Goal: Ask a question

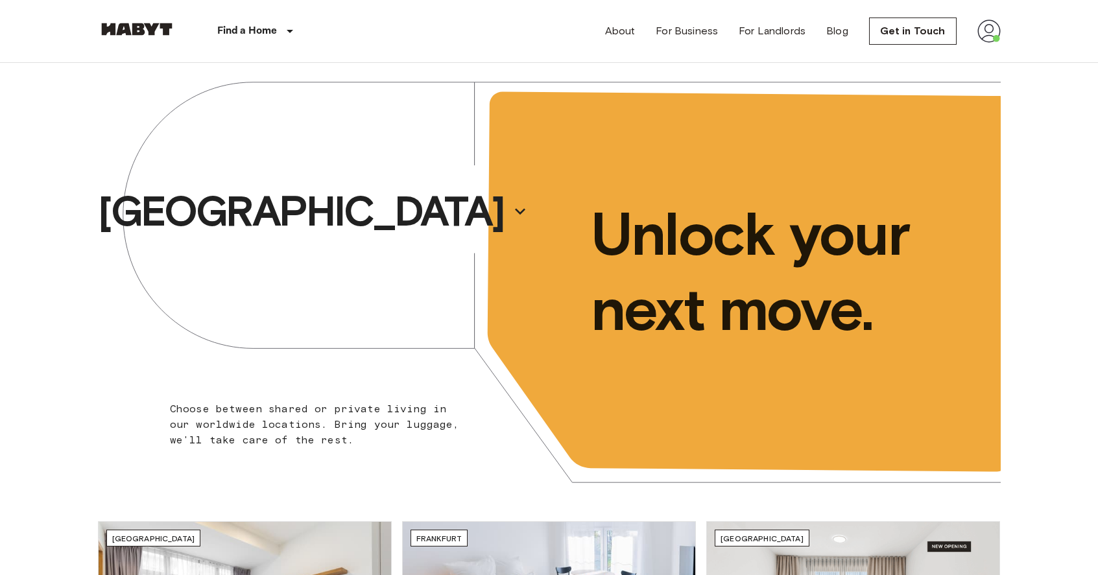
click at [986, 28] on img at bounding box center [988, 30] width 23 height 23
click at [987, 54] on li "Profile" at bounding box center [1023, 54] width 130 height 23
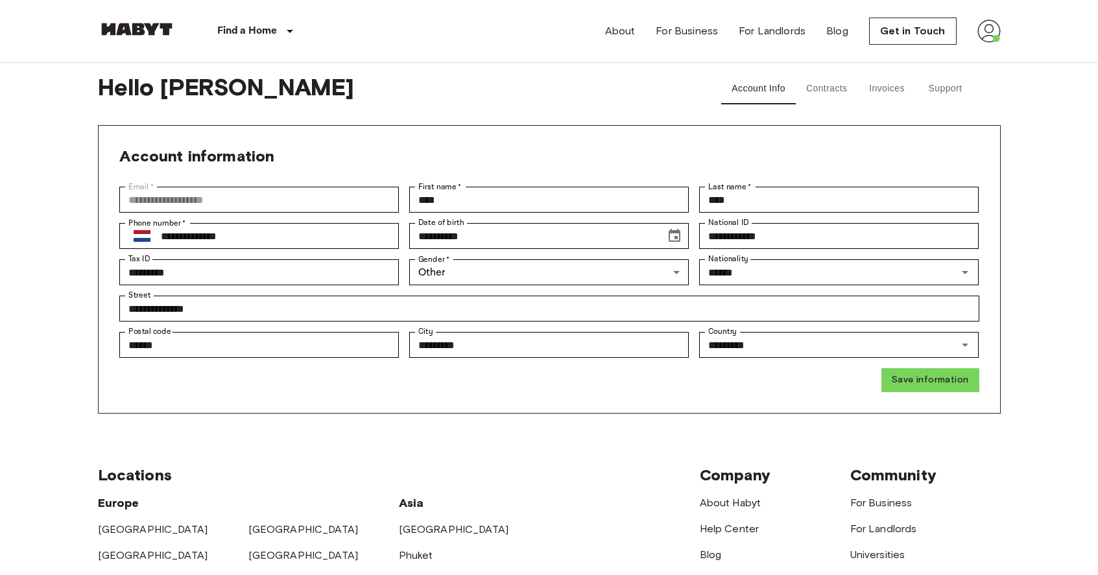
click at [425, 77] on span "Hello [PERSON_NAME]" at bounding box center [392, 88] width 588 height 31
click at [946, 87] on button "Support" at bounding box center [945, 88] width 58 height 31
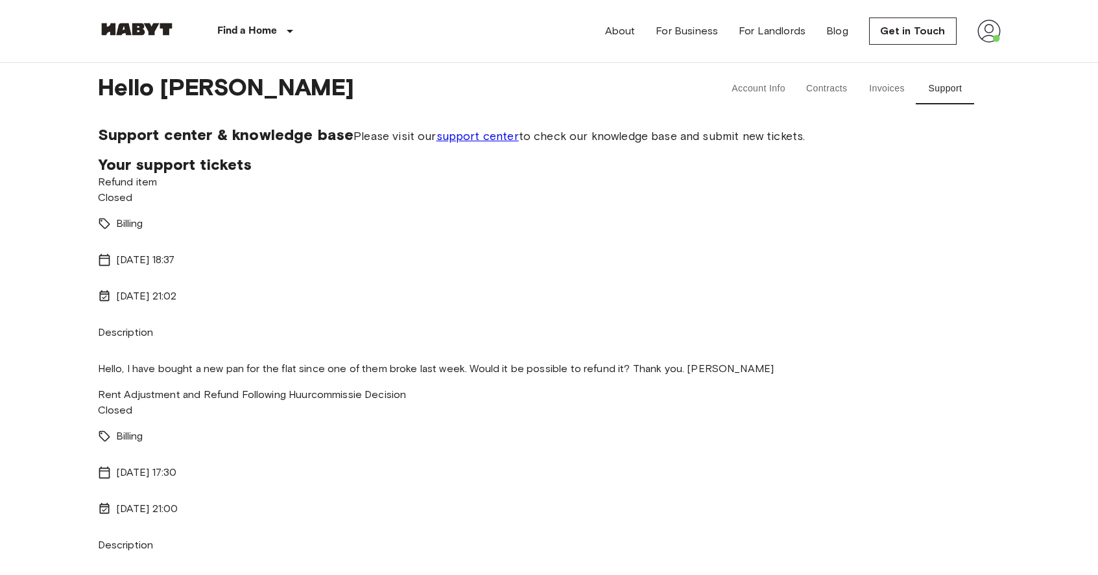
click at [145, 188] on span "Refund item" at bounding box center [128, 182] width 60 height 12
click at [133, 204] on span "Closed" at bounding box center [115, 197] width 35 height 12
click at [162, 377] on p "Hello, I have bought a new pan for the flat since one of them broke last week. …" at bounding box center [549, 369] width 903 height 16
click at [152, 361] on p "Hello, I have bought a new pan for the flat since one of them broke last week. …" at bounding box center [549, 369] width 903 height 16
click at [143, 325] on p "Description" at bounding box center [549, 333] width 903 height 16
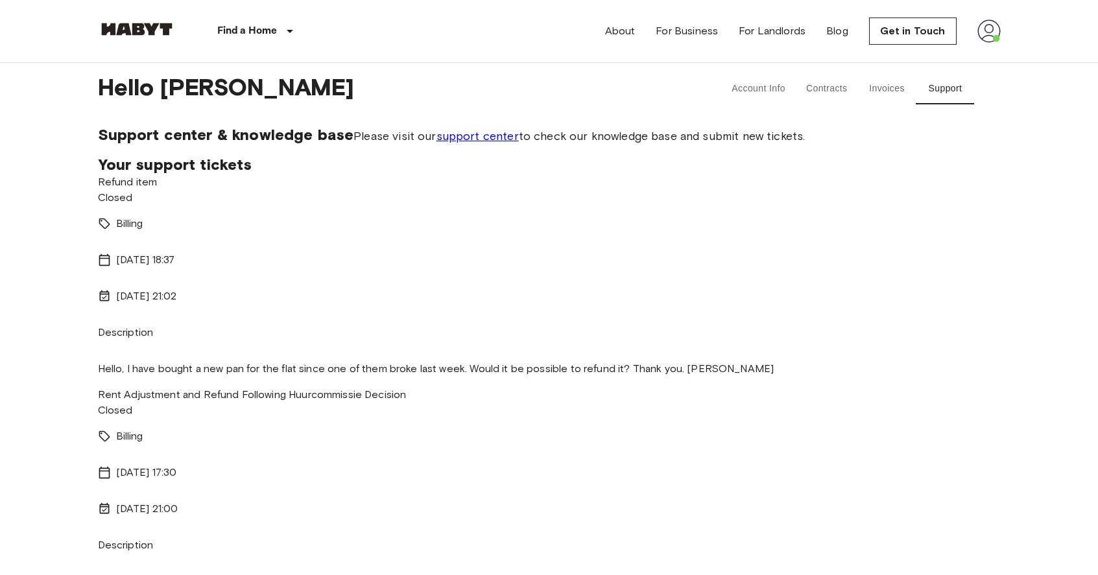
click at [144, 377] on p "Hello, I have bought a new pan for the flat since one of them broke last week. …" at bounding box center [549, 369] width 903 height 16
click at [142, 377] on p "Hello, I have bought a new pan for the flat since one of them broke last week. …" at bounding box center [549, 369] width 903 height 16
click at [142, 232] on p "Billing" at bounding box center [129, 224] width 27 height 16
click at [142, 174] on span "Your support tickets" at bounding box center [175, 164] width 154 height 19
click at [436, 143] on link "support center" at bounding box center [477, 136] width 82 height 14
